Goal: Communication & Community: Answer question/provide support

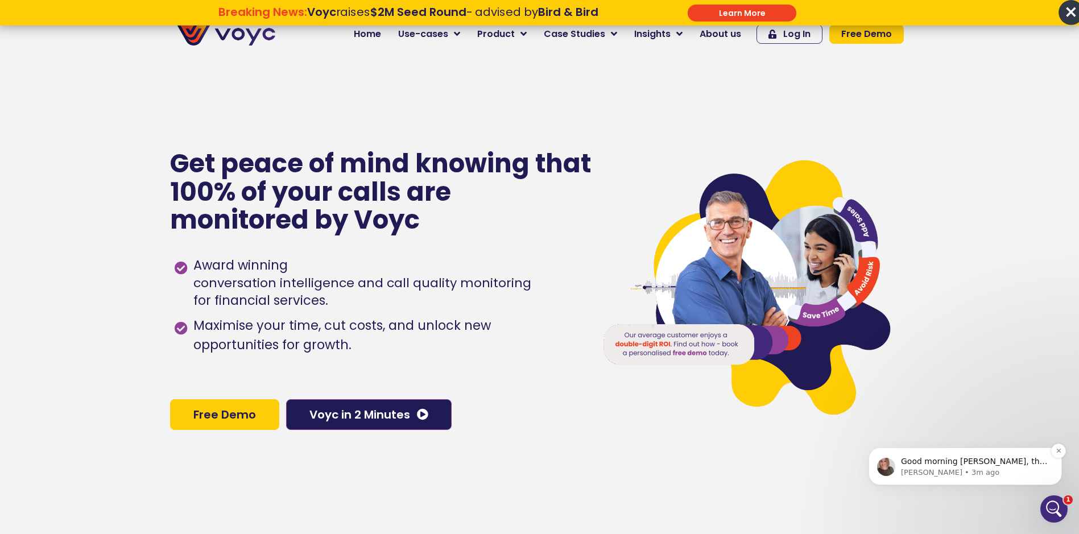
click at [976, 449] on div "Good morning [PERSON_NAME], this is [PERSON_NAME] from Support, yes we can. Wil…" at bounding box center [964, 467] width 193 height 38
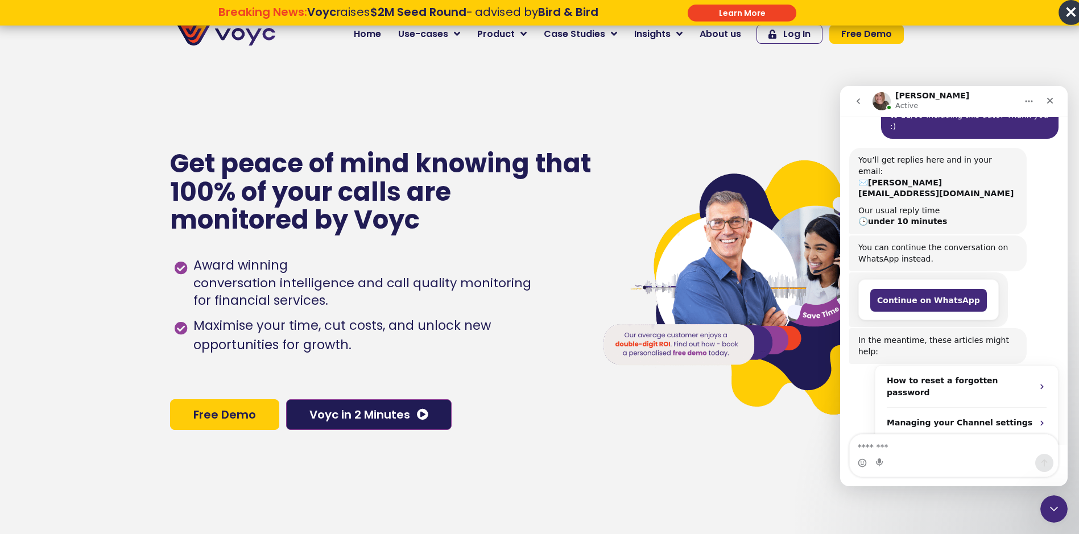
scroll to position [205, 0]
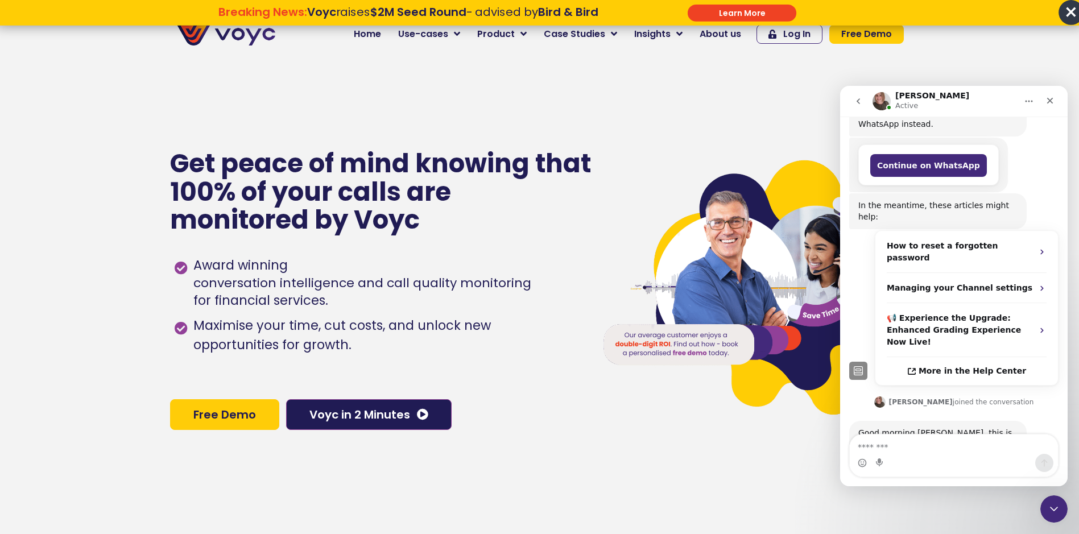
click at [926, 452] on textarea "Message…" at bounding box center [954, 444] width 208 height 19
type textarea "*********"
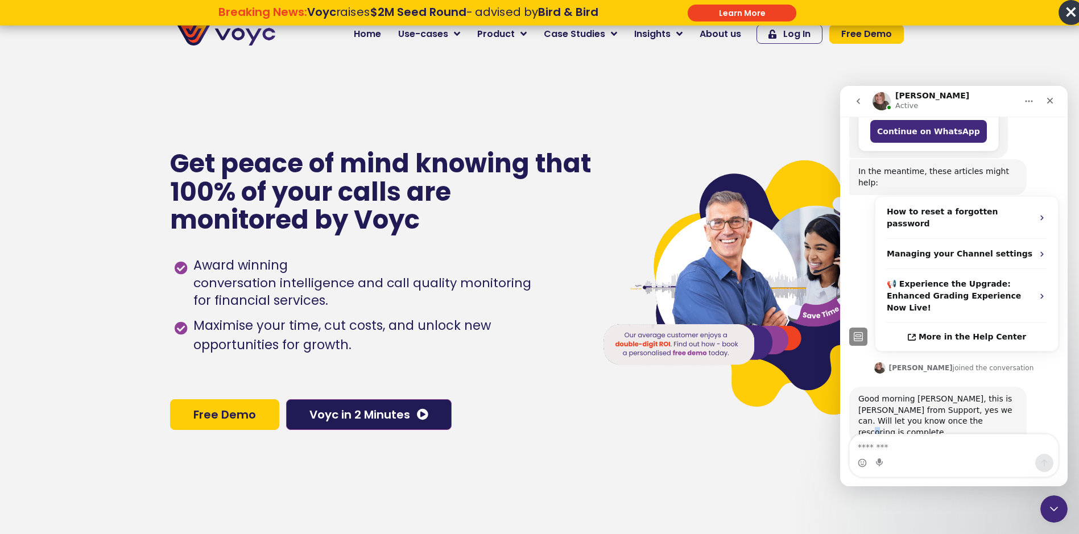
click at [929, 387] on div "Good morning [PERSON_NAME], this is [PERSON_NAME] from Support, yes we can. Wil…" at bounding box center [953, 426] width 209 height 78
click at [913, 392] on div "Good morning [PERSON_NAME], this is [PERSON_NAME] from Support, yes we can. Wil…" at bounding box center [953, 426] width 209 height 78
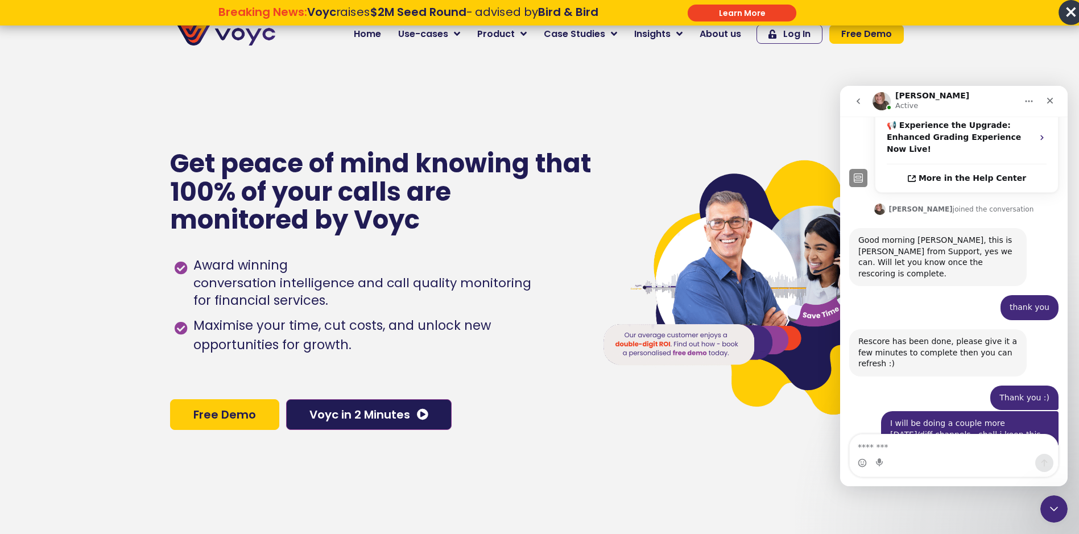
scroll to position [411, 0]
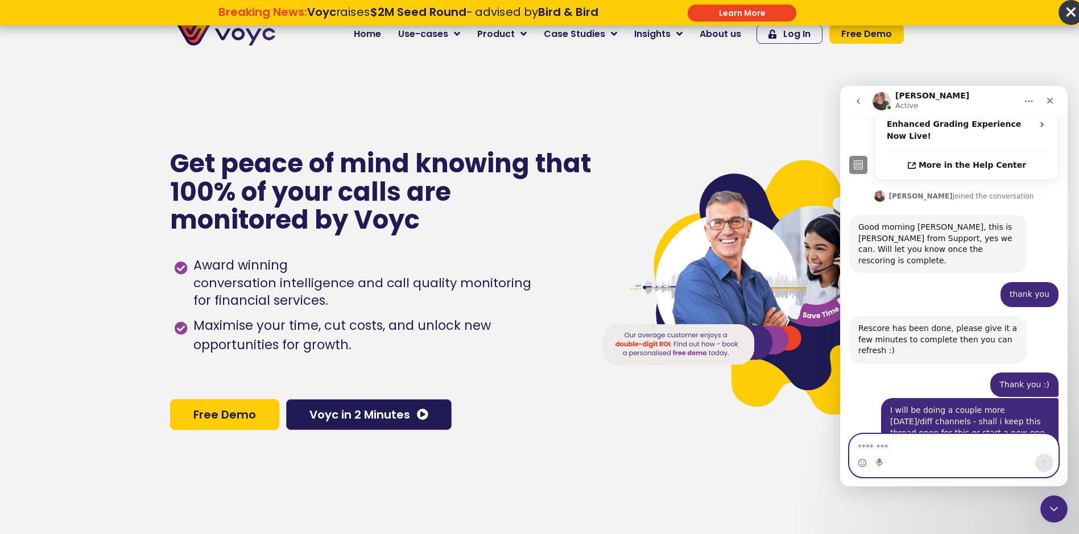
click at [957, 447] on textarea "Message…" at bounding box center [954, 444] width 208 height 19
type textarea "**********"
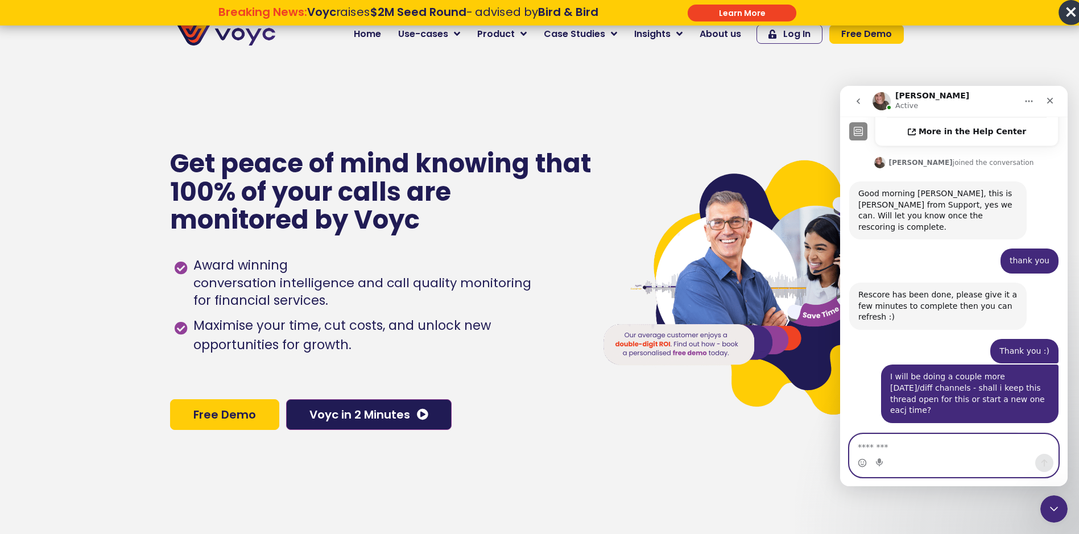
scroll to position [445, 0]
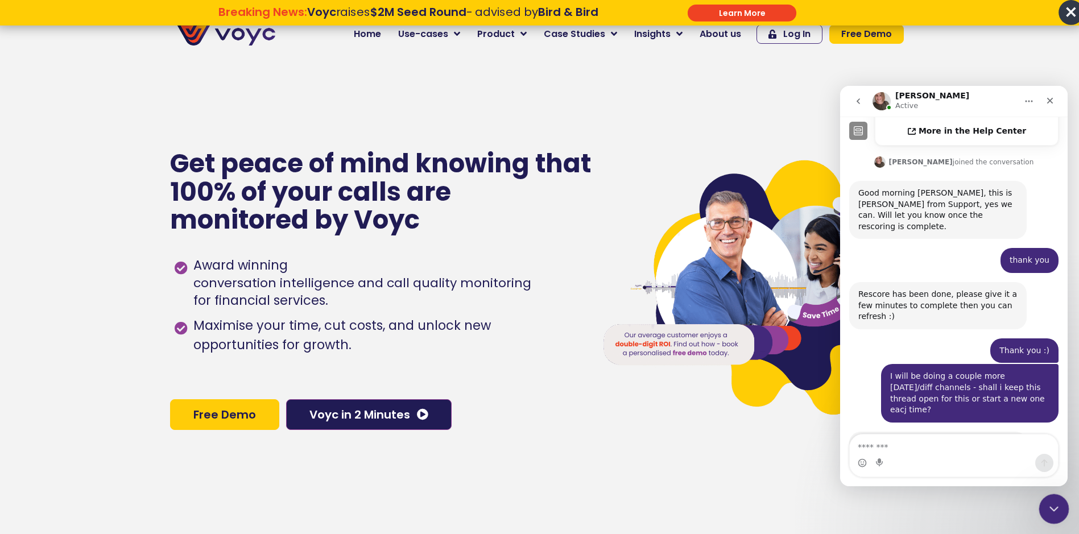
click at [1045, 509] on icon "Close Intercom Messenger" at bounding box center [1052, 507] width 14 height 14
